Goal: Task Accomplishment & Management: Use online tool/utility

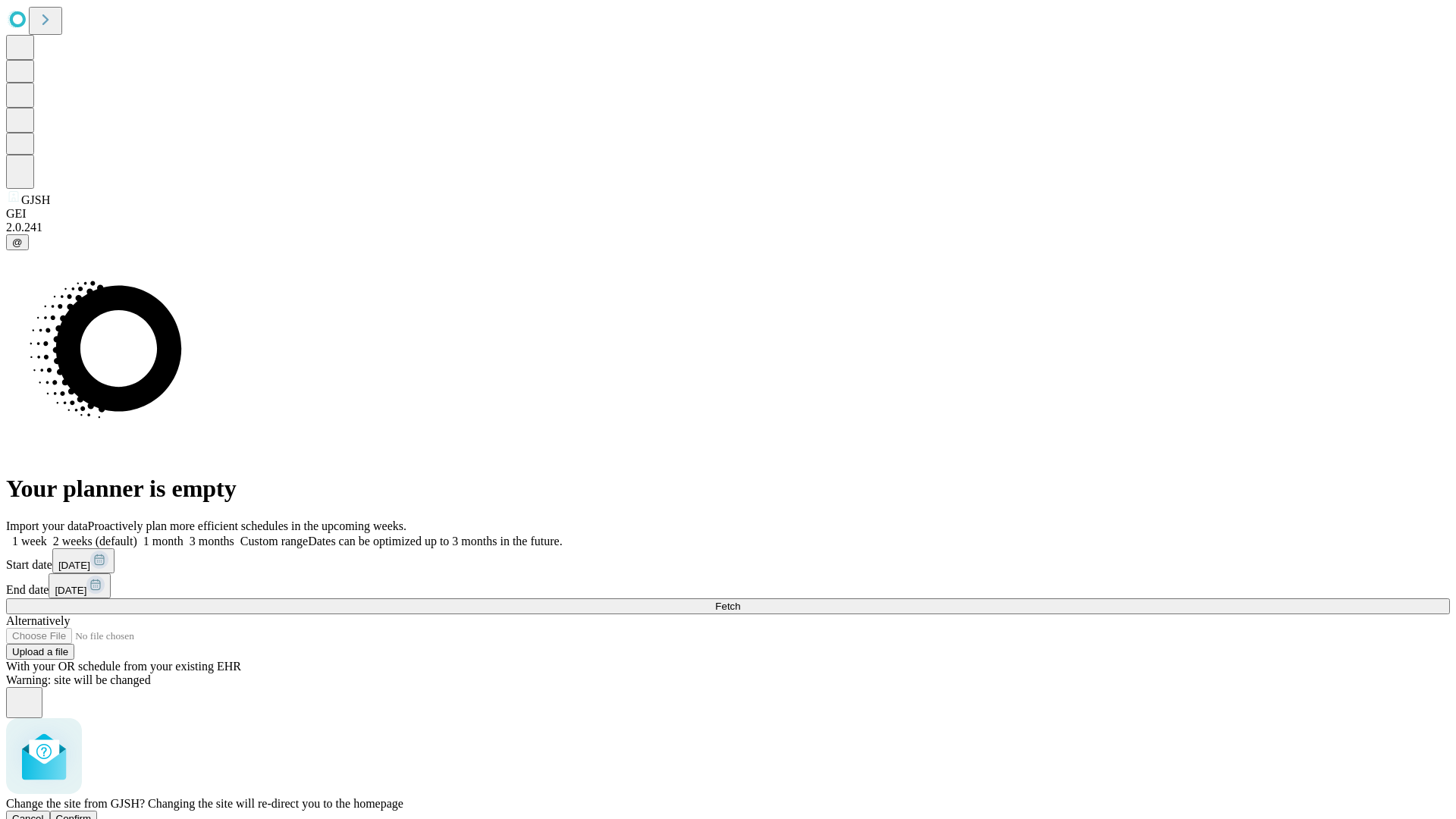
click at [91, 813] on span "Confirm" at bounding box center [74, 818] width 36 height 11
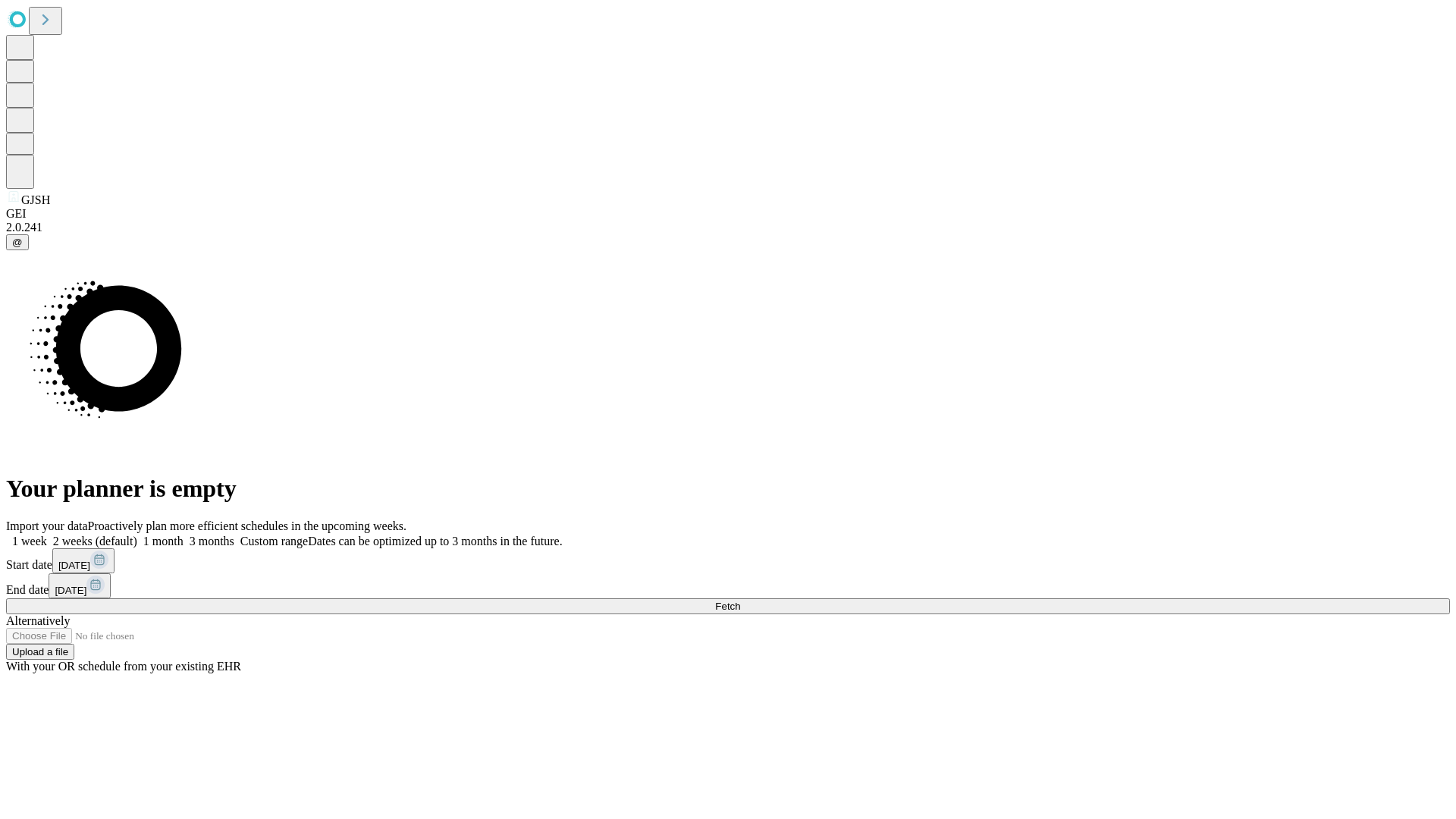
click at [47, 535] on label "1 week" at bounding box center [26, 541] width 41 height 13
click at [740, 601] on span "Fetch" at bounding box center [727, 606] width 25 height 11
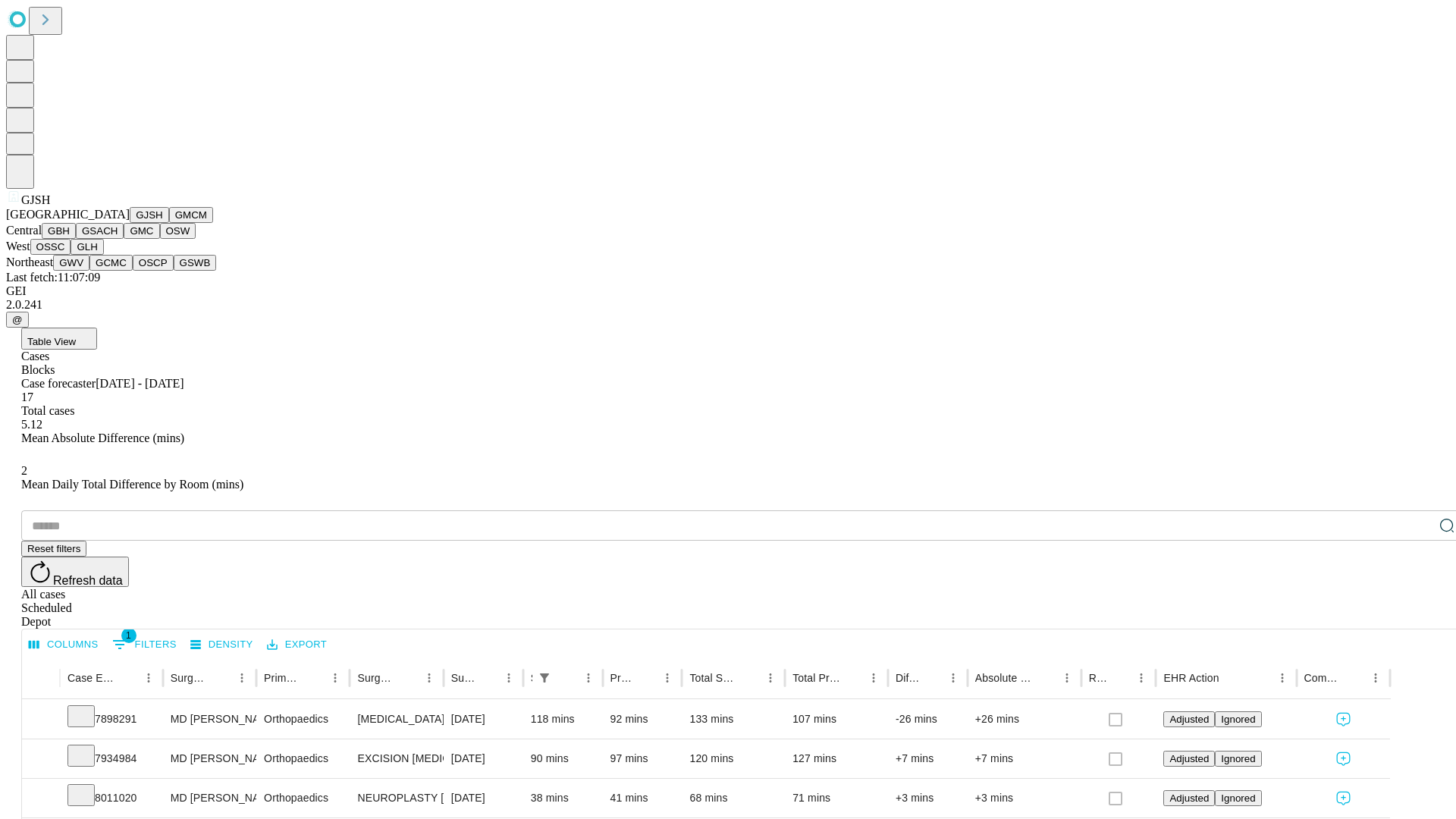
click at [169, 223] on button "GMCM" at bounding box center [191, 215] width 44 height 16
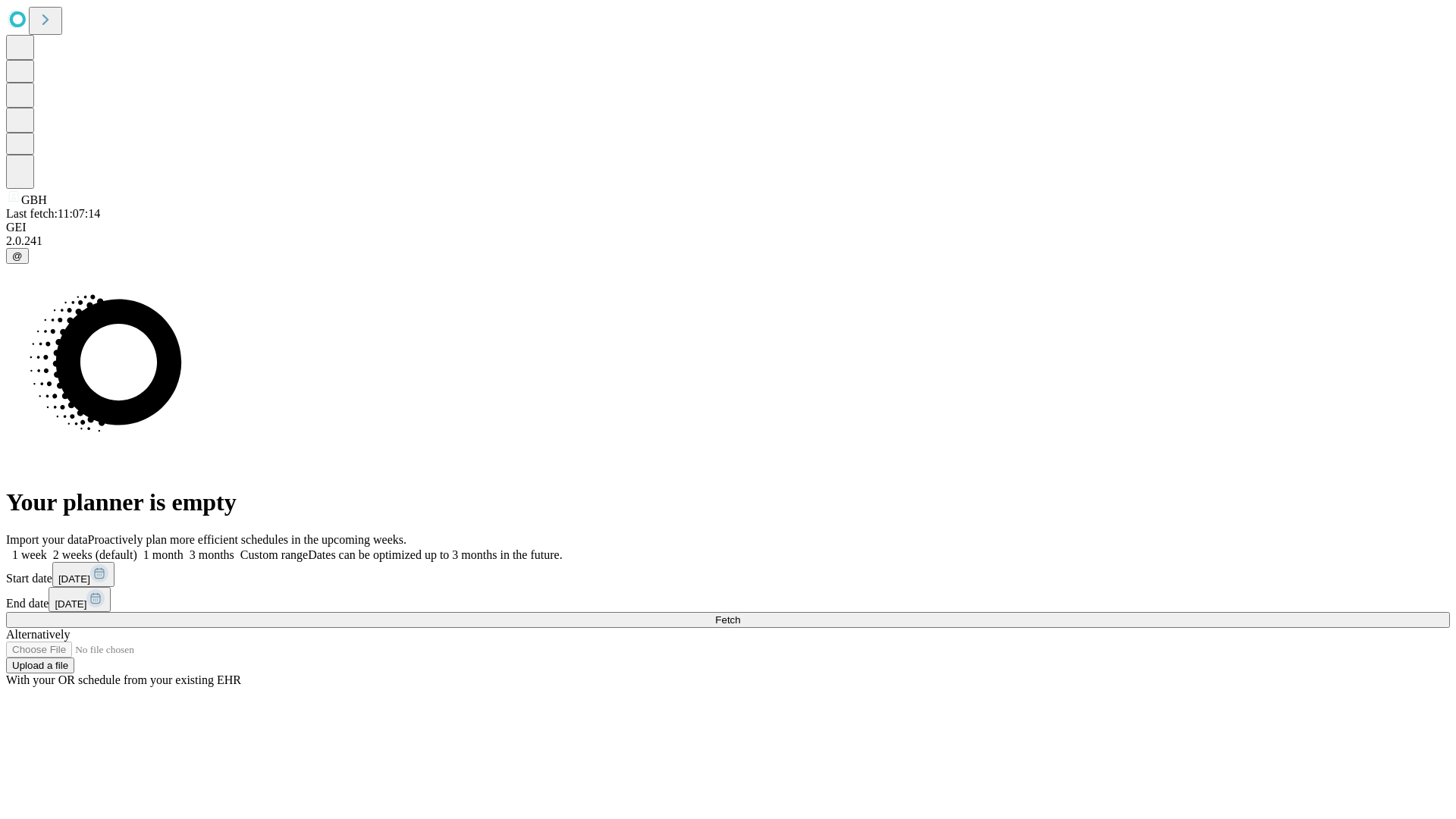
click at [47, 548] on label "1 week" at bounding box center [26, 554] width 41 height 13
click at [740, 614] on span "Fetch" at bounding box center [727, 619] width 25 height 11
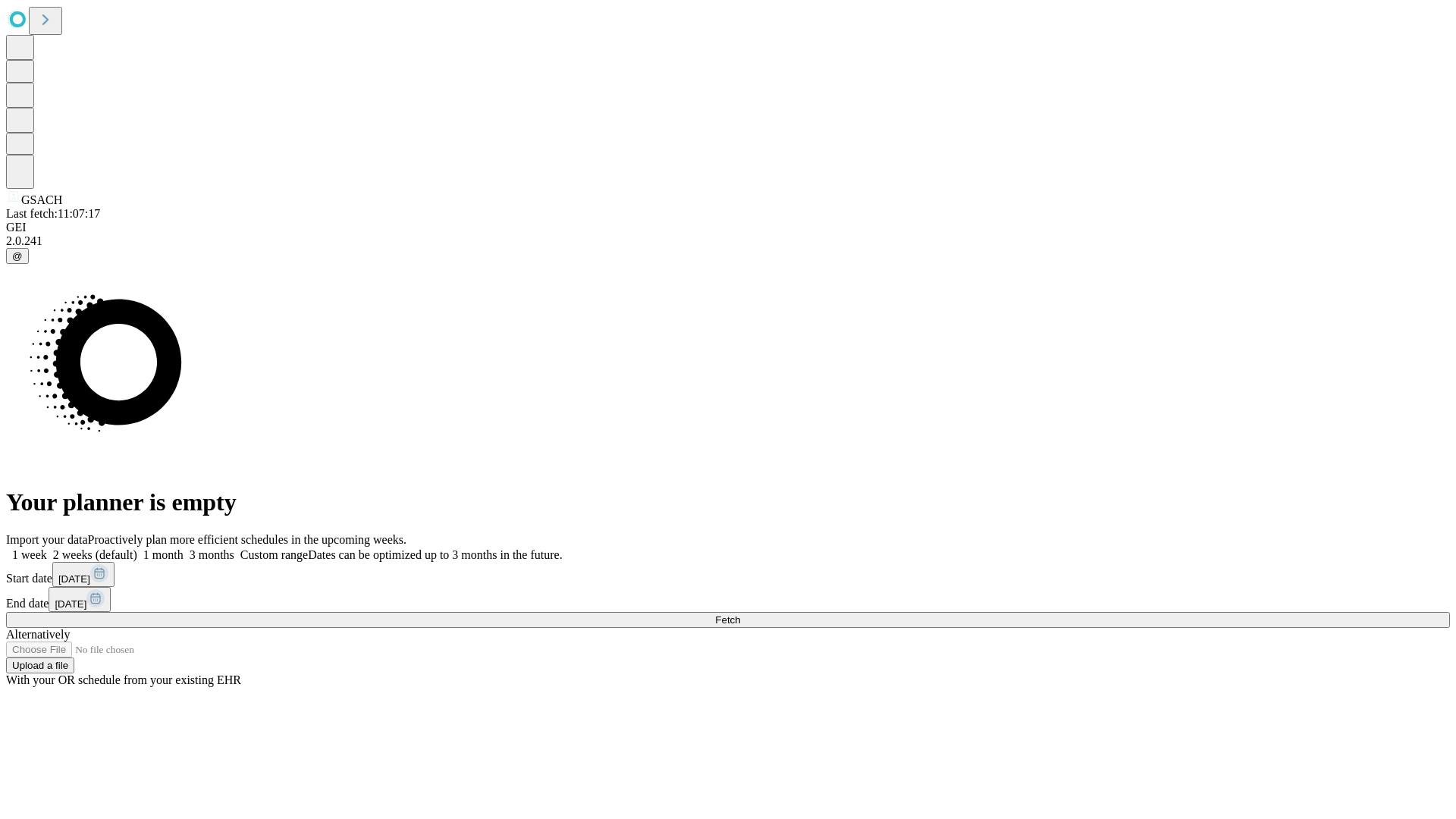
click at [47, 548] on label "1 week" at bounding box center [26, 554] width 41 height 13
click at [740, 614] on span "Fetch" at bounding box center [727, 619] width 25 height 11
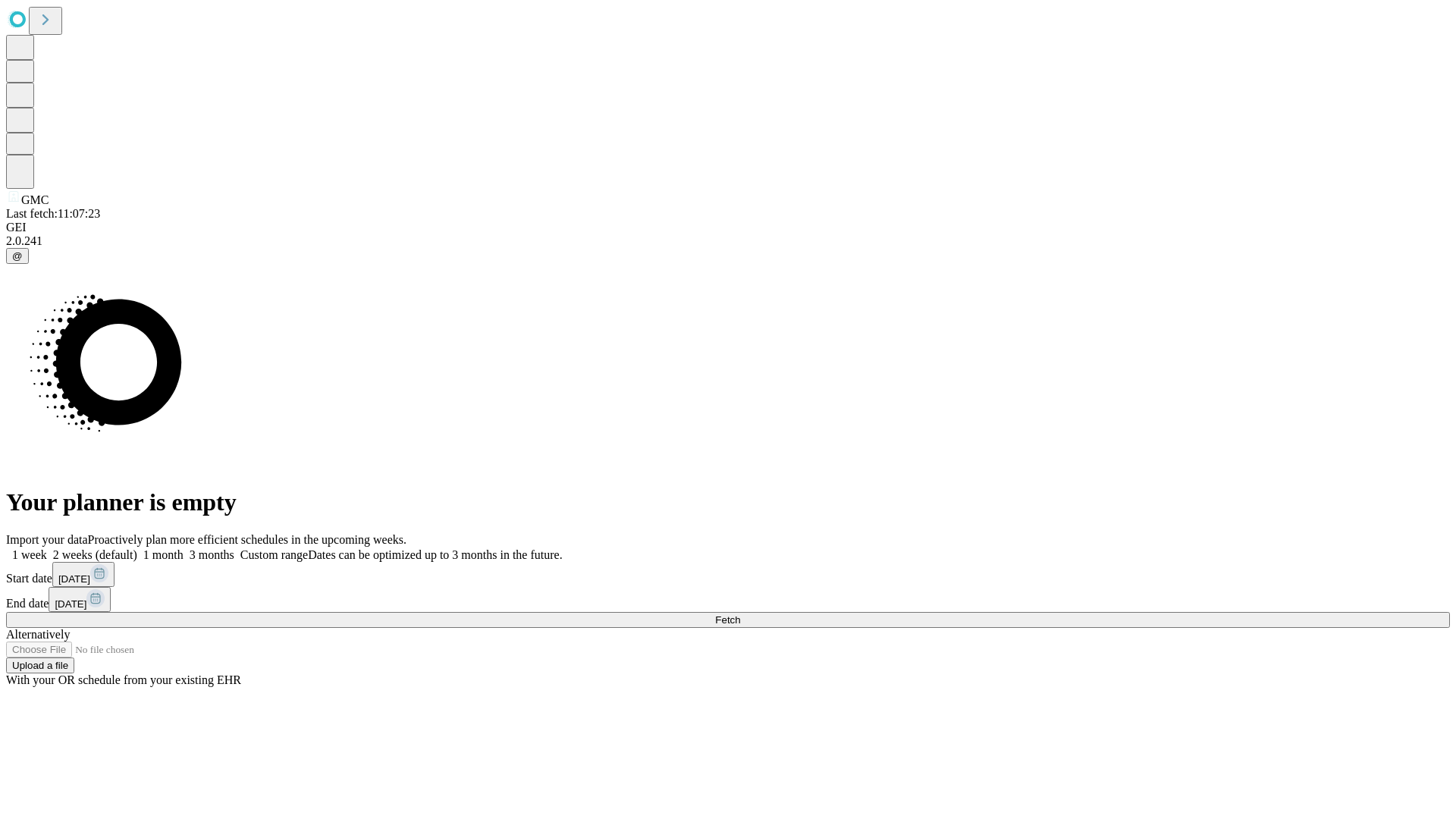
click at [47, 548] on label "1 week" at bounding box center [26, 554] width 41 height 13
click at [740, 614] on span "Fetch" at bounding box center [727, 619] width 25 height 11
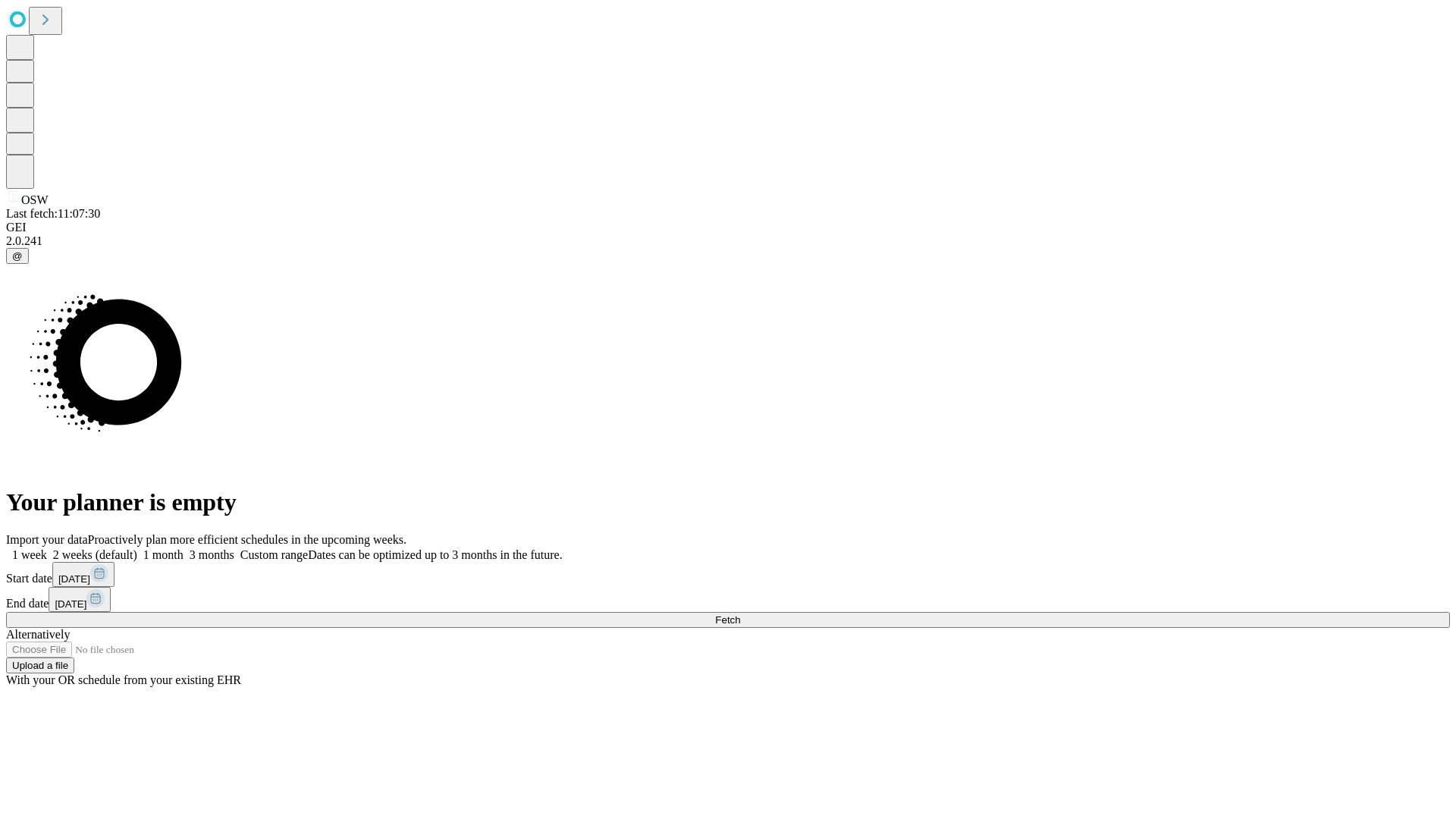
click at [47, 548] on label "1 week" at bounding box center [26, 554] width 41 height 13
click at [740, 614] on span "Fetch" at bounding box center [727, 619] width 25 height 11
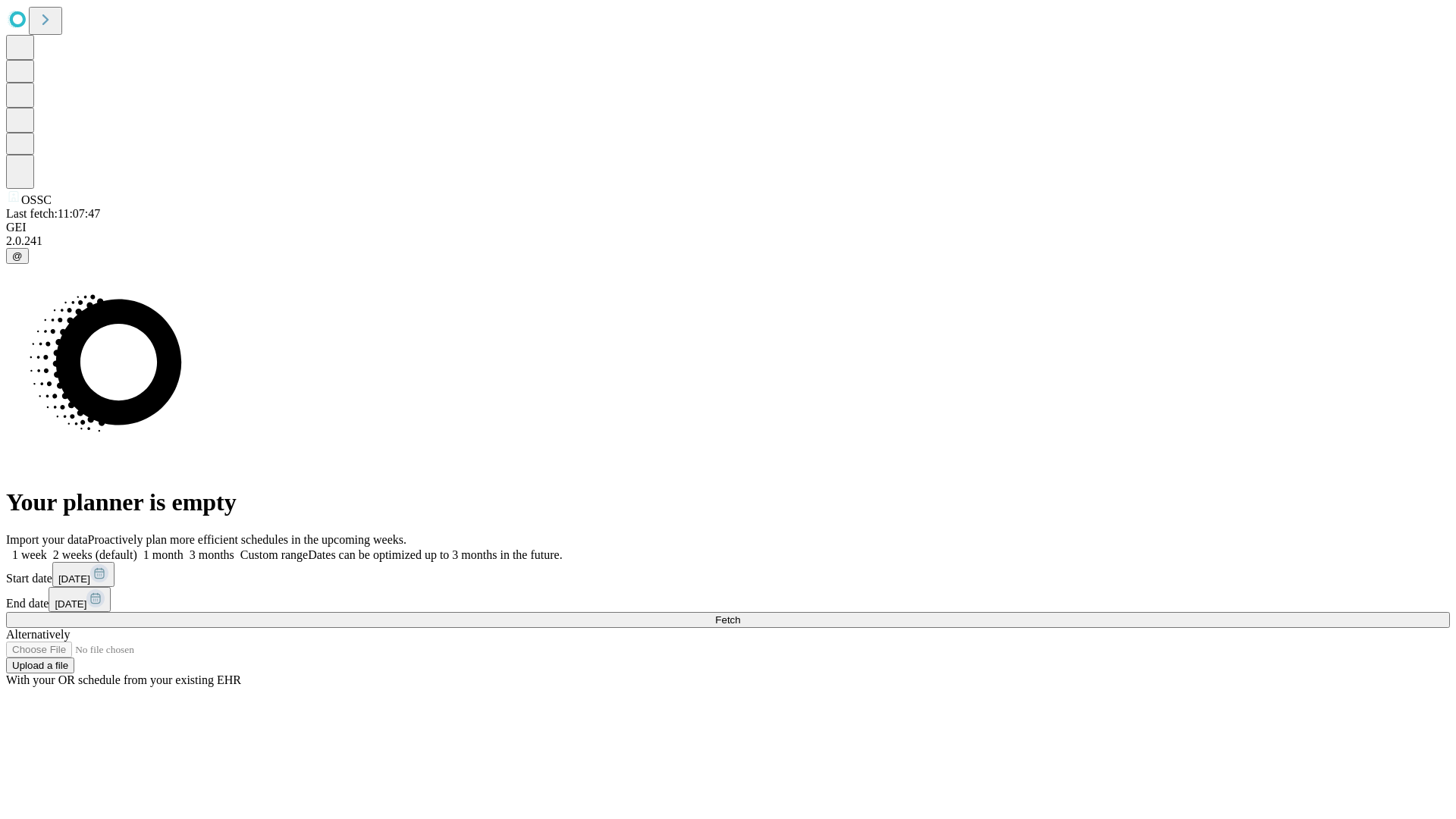
click at [47, 548] on label "1 week" at bounding box center [26, 554] width 41 height 13
click at [740, 614] on span "Fetch" at bounding box center [727, 619] width 25 height 11
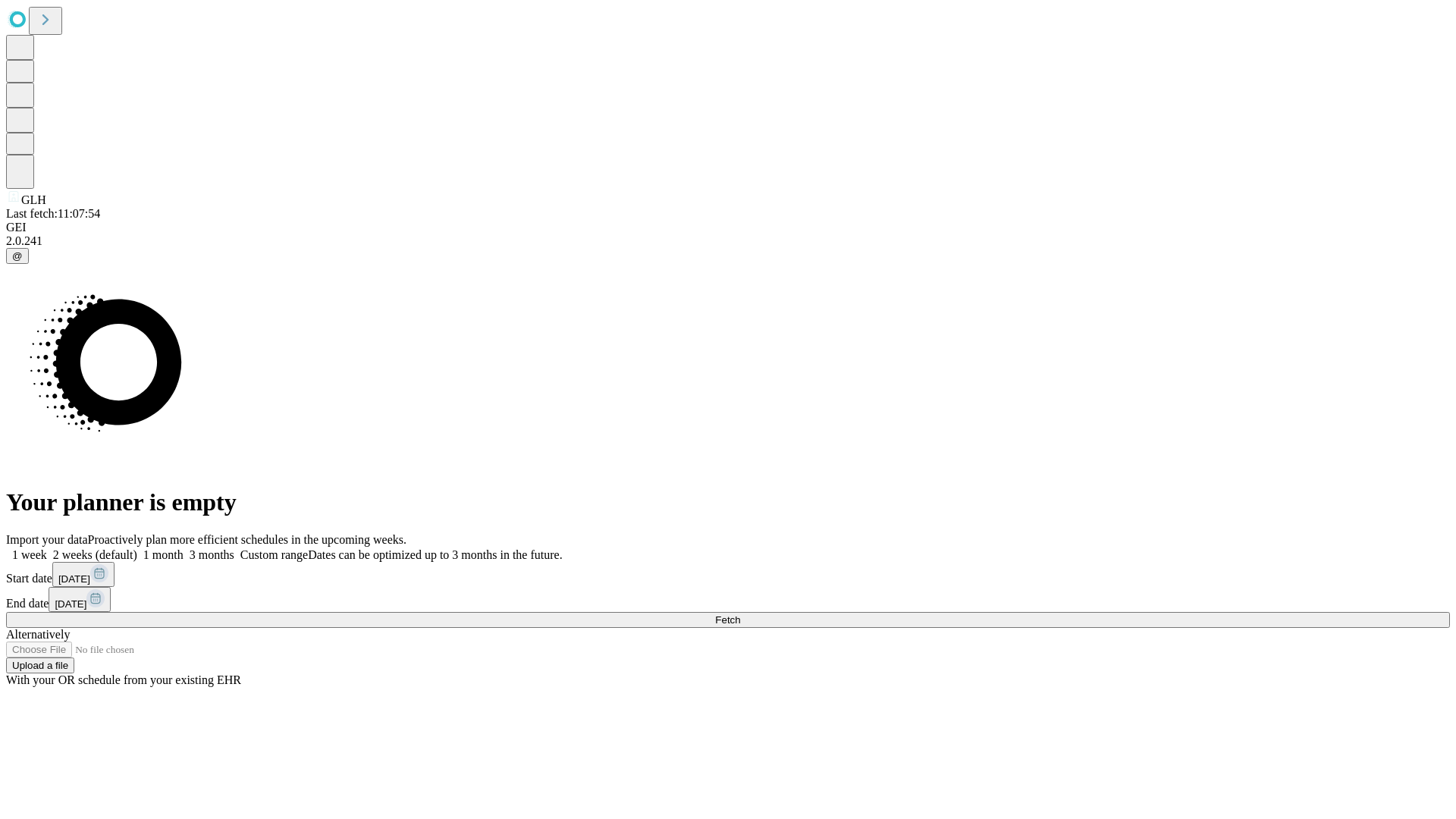
click at [740, 614] on span "Fetch" at bounding box center [727, 619] width 25 height 11
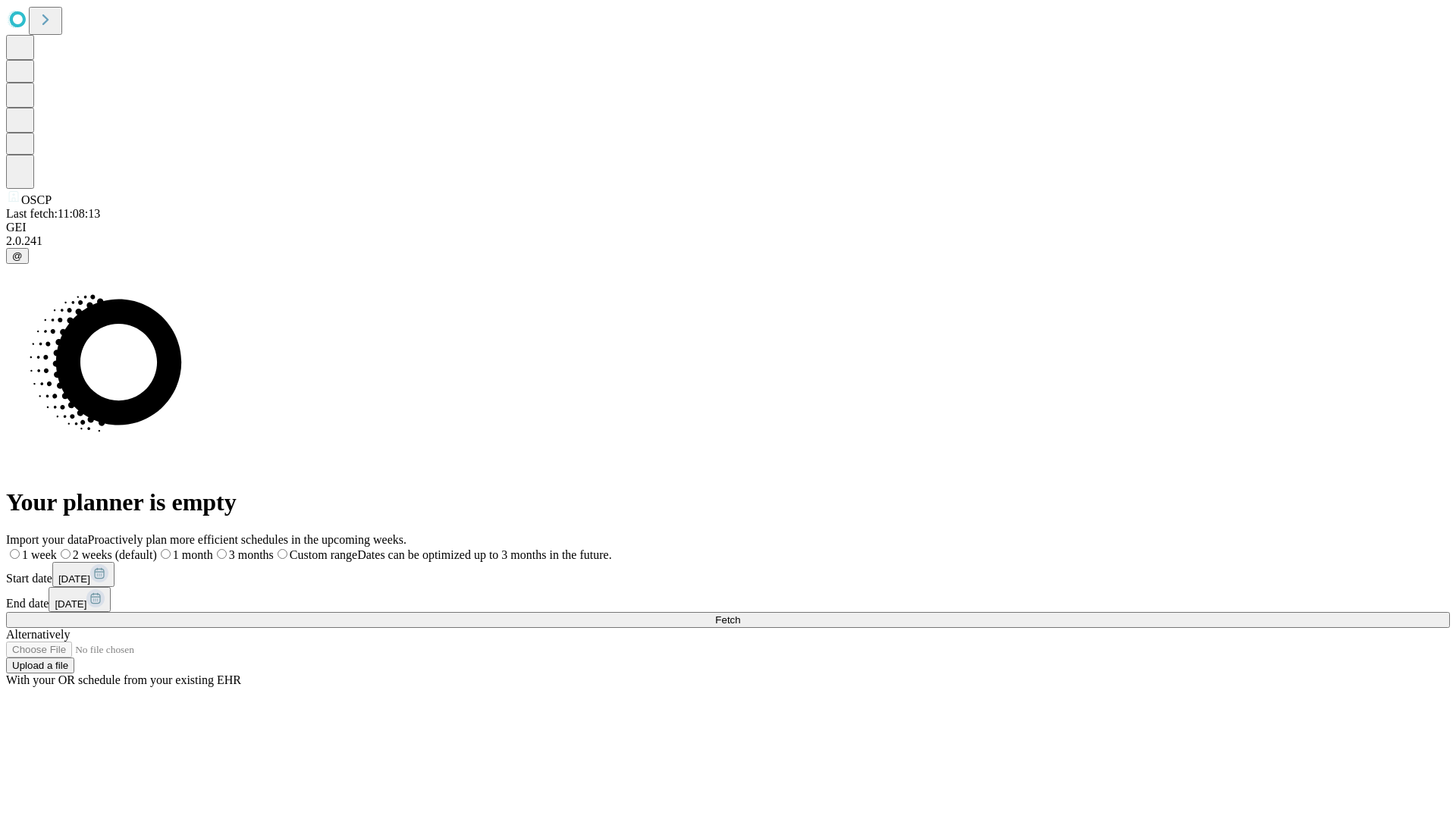
click at [57, 548] on label "1 week" at bounding box center [31, 554] width 51 height 13
click at [740, 614] on span "Fetch" at bounding box center [727, 619] width 25 height 11
